Goal: Task Accomplishment & Management: Manage account settings

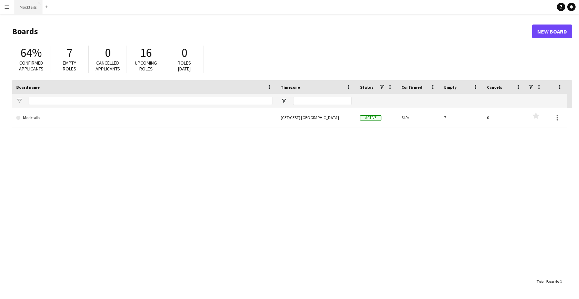
click at [27, 9] on button "Mocktails Close" at bounding box center [28, 6] width 28 height 13
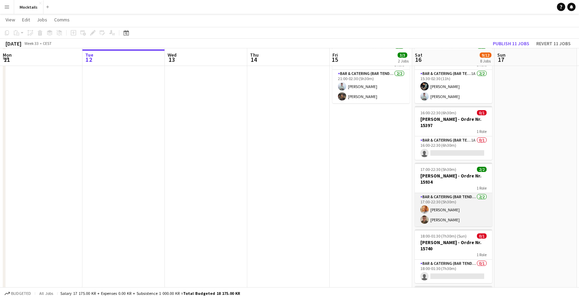
scroll to position [96, 0]
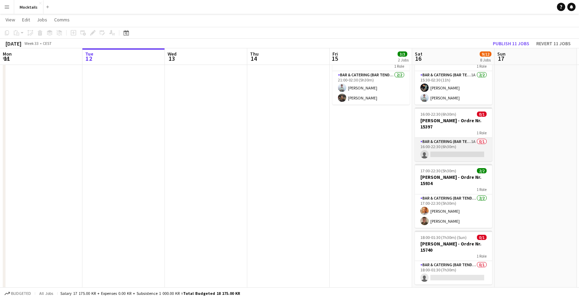
click at [457, 147] on app-card-role "Bar & Catering (Bar Tender) 1A 0/1 16:00-22:30 (6h30m) single-neutral-actions" at bounding box center [453, 149] width 77 height 23
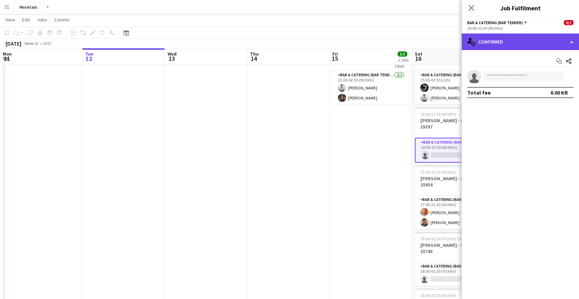
click at [529, 42] on div "single-neutral-actions-check-2 Confirmed" at bounding box center [520, 41] width 117 height 17
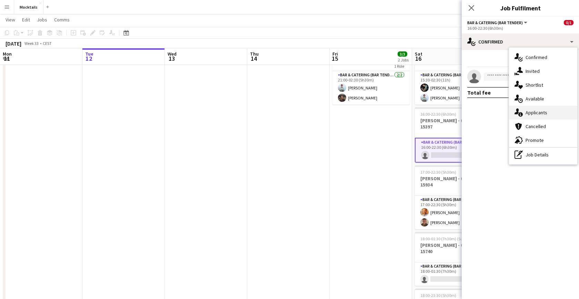
click at [552, 106] on div "single-neutral-actions-information Applicants" at bounding box center [543, 113] width 68 height 14
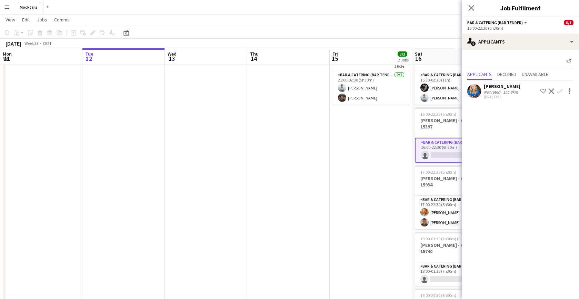
click at [560, 89] on app-icon "Confirm" at bounding box center [560, 91] width 6 height 6
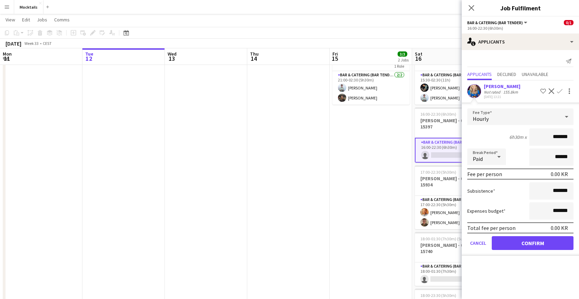
click at [552, 136] on input "*******" at bounding box center [552, 136] width 44 height 17
type input "******"
click at [558, 240] on button "Confirm" at bounding box center [533, 243] width 82 height 14
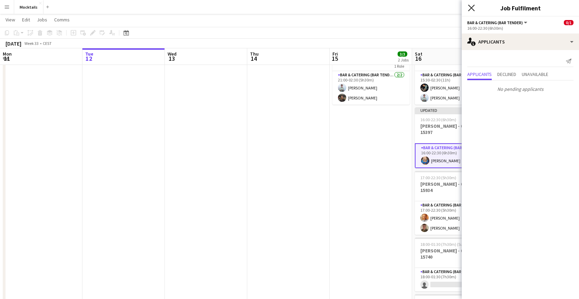
click at [474, 6] on icon at bounding box center [471, 7] width 7 height 7
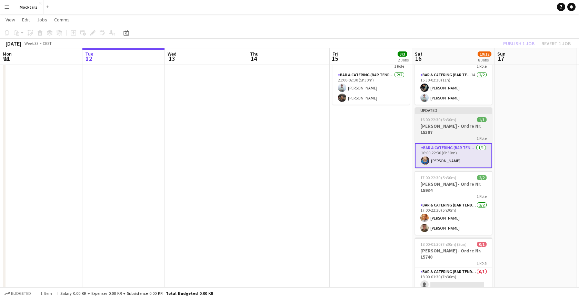
click at [447, 132] on h3 "[PERSON_NAME] - Ordre Nr. 15397" at bounding box center [453, 129] width 77 height 12
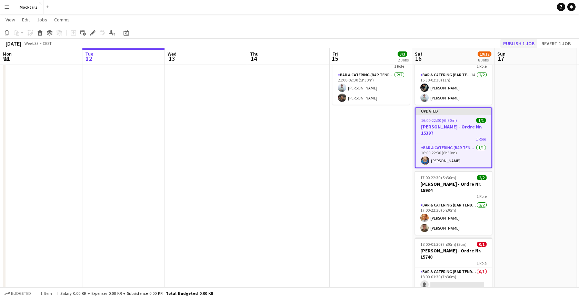
click at [517, 43] on button "Publish 1 job" at bounding box center [519, 43] width 37 height 9
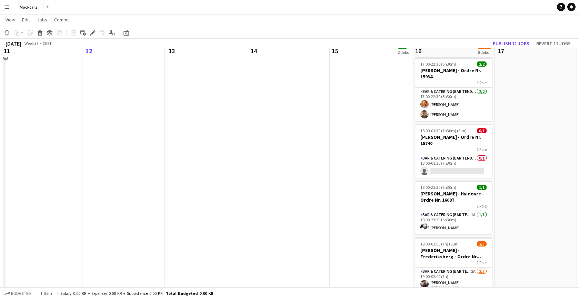
scroll to position [205, 0]
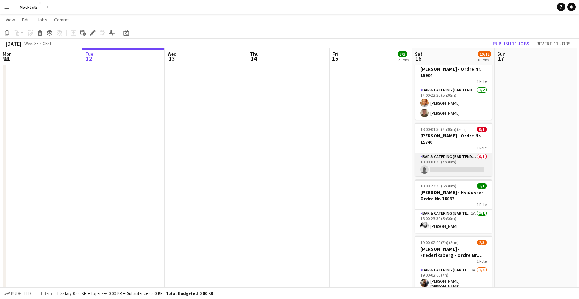
click at [454, 164] on app-card-role "Bar & Catering (Bar Tender) 0/1 18:00-01:30 (7h30m) single-neutral-actions" at bounding box center [453, 164] width 77 height 23
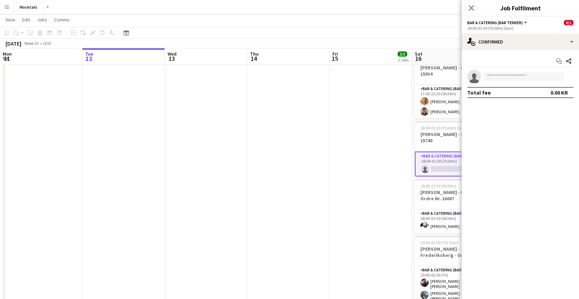
click at [470, 2] on div "Close pop-in" at bounding box center [471, 8] width 19 height 16
click at [473, 8] on icon "Close pop-in" at bounding box center [471, 7] width 7 height 7
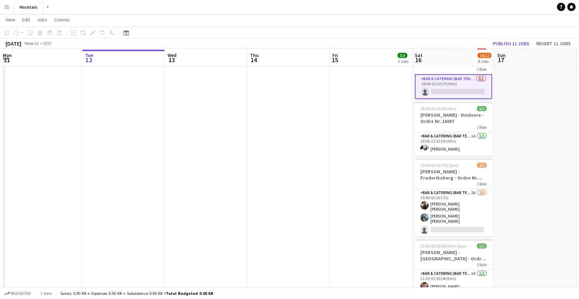
scroll to position [293, 0]
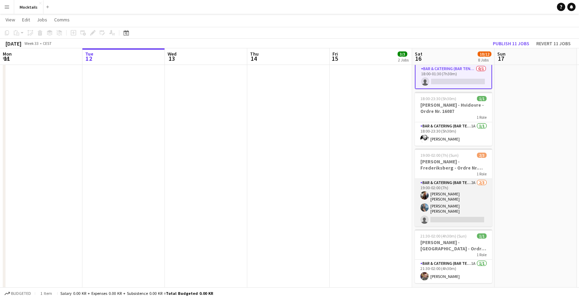
click at [472, 204] on app-card-role "Bar & Catering (Bar Tender) 2A [DATE] 19:00-02:00 (7h) [PERSON_NAME] [PERSON_NA…" at bounding box center [453, 203] width 77 height 48
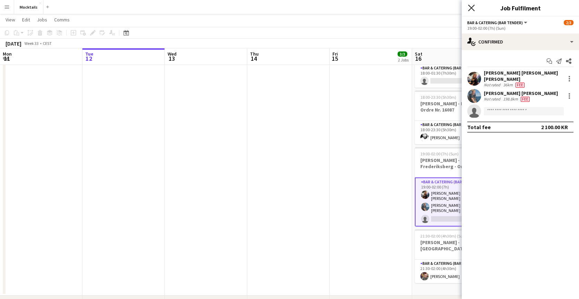
click at [471, 8] on icon at bounding box center [471, 7] width 7 height 7
